Goal: Task Accomplishment & Management: Use online tool/utility

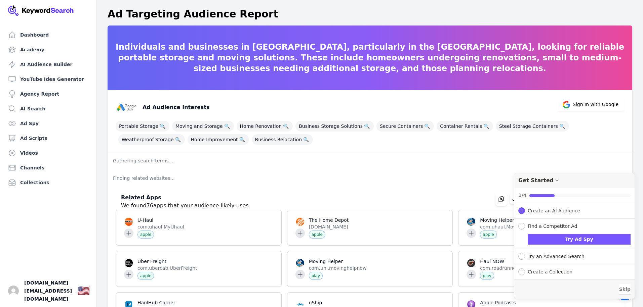
click at [155, 161] on p "Gathering search terms..." at bounding box center [370, 160] width 525 height 17
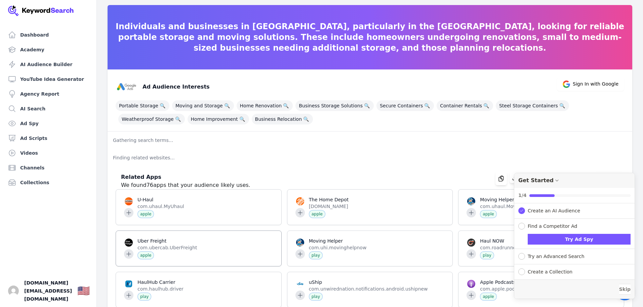
scroll to position [19, 0]
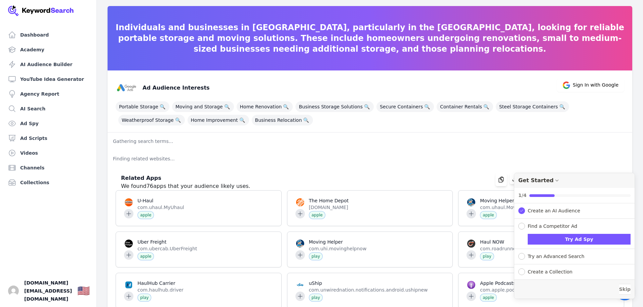
click at [167, 145] on p "Gathering search terms..." at bounding box center [370, 141] width 525 height 17
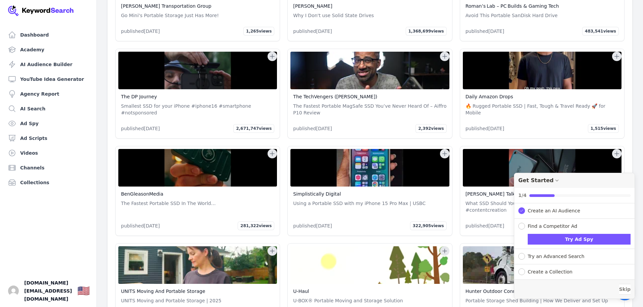
scroll to position [1458, 0]
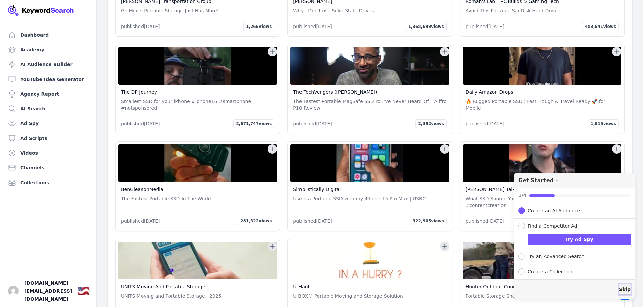
click at [621, 288] on span "Skip" at bounding box center [624, 289] width 11 height 7
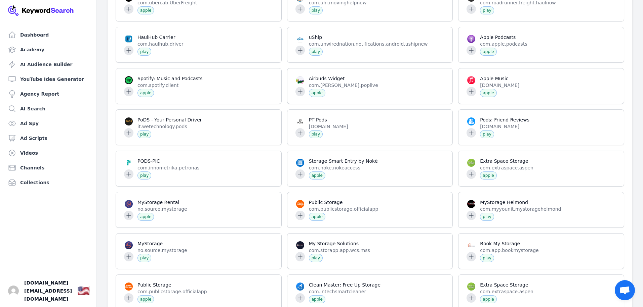
scroll to position [294, 0]
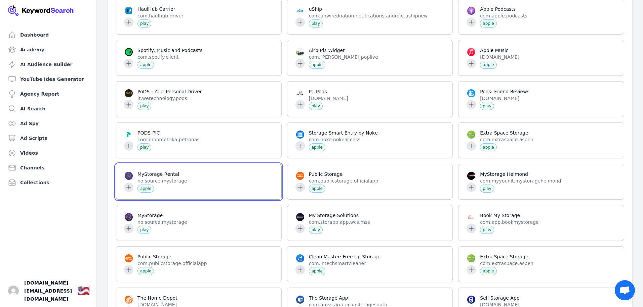
click at [174, 177] on span at bounding box center [198, 181] width 165 height 35
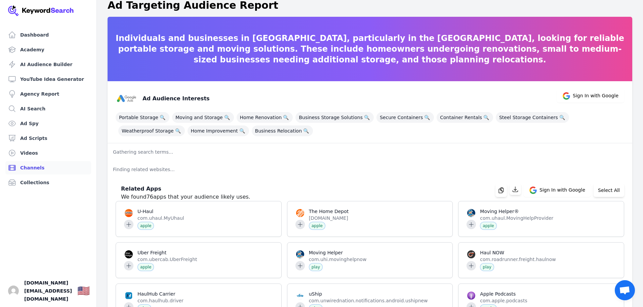
scroll to position [0, 0]
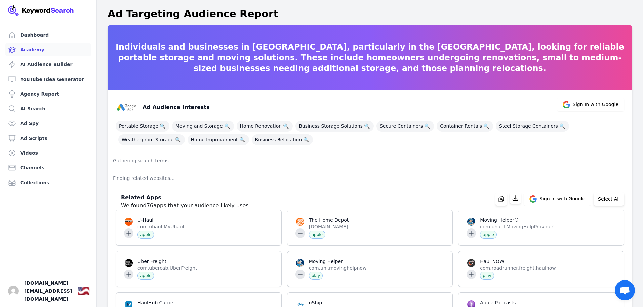
click at [33, 51] on link "Academy" at bounding box center [48, 49] width 86 height 13
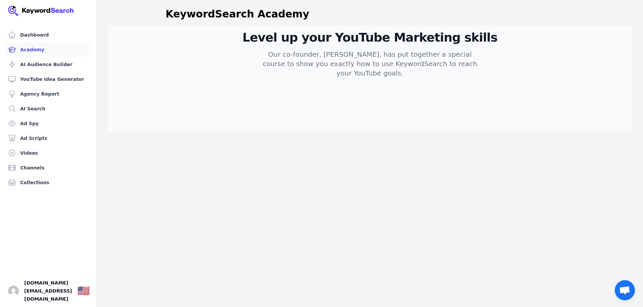
click at [197, 71] on div "Level up your YouTube Marketing skills Our co-founder, Aleric Heck, has put tog…" at bounding box center [370, 62] width 430 height 63
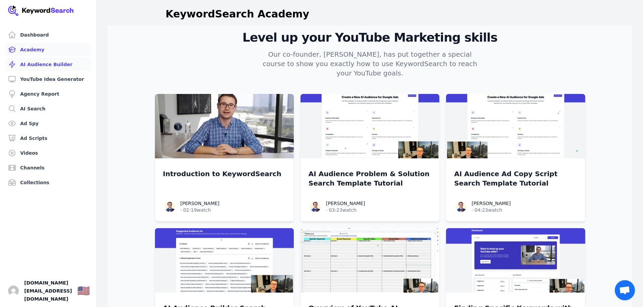
click at [42, 64] on link "AI Audience Builder" at bounding box center [48, 64] width 86 height 13
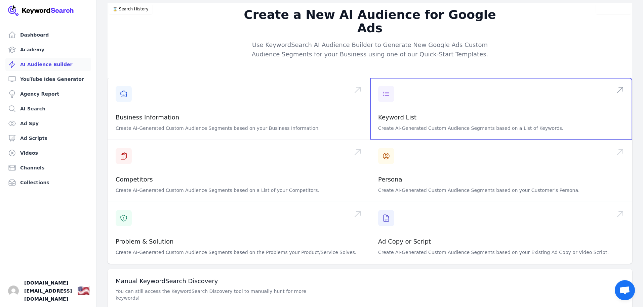
click at [387, 80] on span at bounding box center [501, 109] width 262 height 62
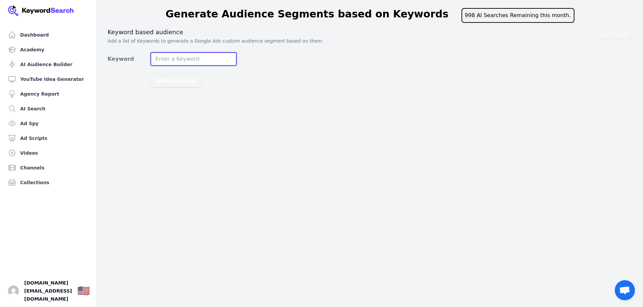
click at [206, 57] on input "Keyword" at bounding box center [194, 58] width 86 height 13
type input "Storage Containers for sale near me"
click at [195, 88] on main "Generate Audience Segments based on Keywords 998 AI Searches Remaining this mon…" at bounding box center [321, 45] width 643 height 90
click at [183, 82] on button "Add Keyword" at bounding box center [176, 80] width 51 height 13
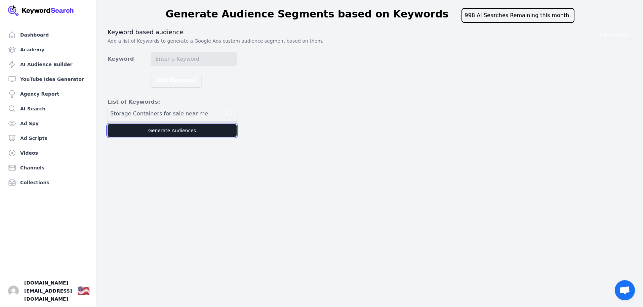
click at [168, 130] on button "Generate Audiences" at bounding box center [172, 130] width 129 height 13
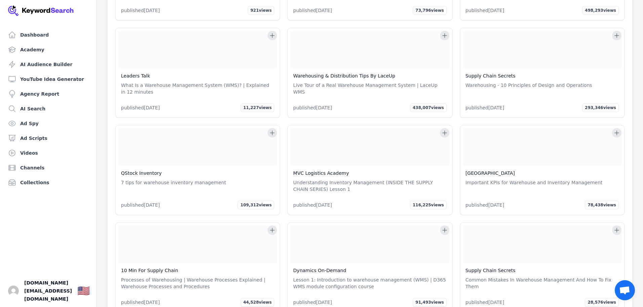
scroll to position [7059, 0]
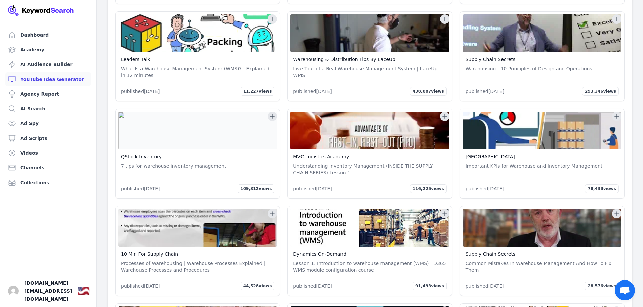
click at [41, 80] on link "YouTube Idea Generator" at bounding box center [48, 79] width 86 height 13
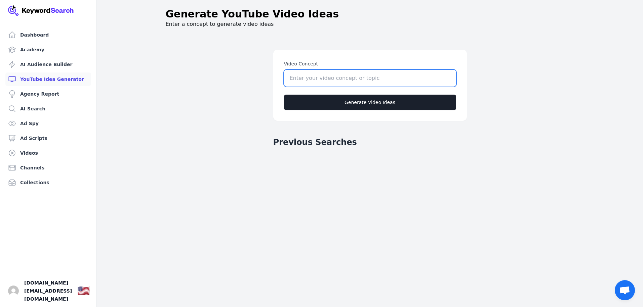
click at [310, 79] on input "Video Concept" at bounding box center [370, 78] width 172 height 17
type input "storage containers near me for sale"
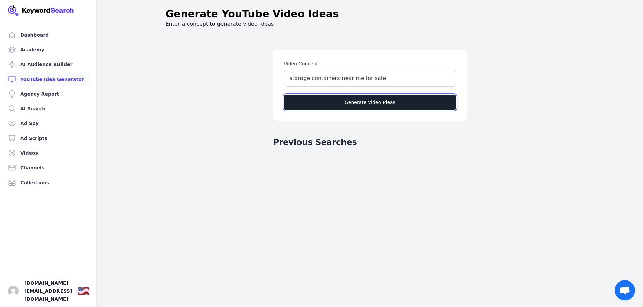
click at [332, 101] on button "Generate Video Ideas" at bounding box center [370, 102] width 172 height 15
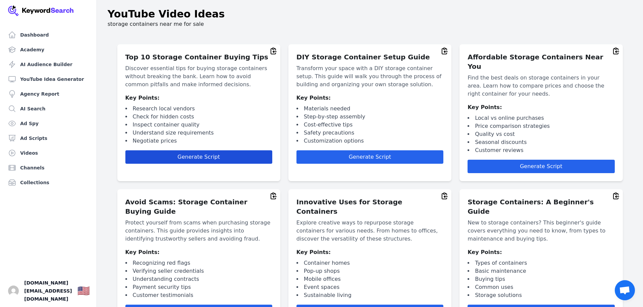
click at [200, 158] on span "Generate Script" at bounding box center [198, 157] width 42 height 6
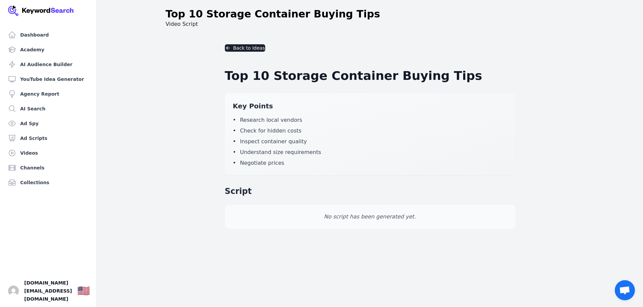
click at [268, 122] on span "Research local vendors" at bounding box center [271, 120] width 62 height 8
click at [44, 94] on link "Agency Report" at bounding box center [48, 93] width 86 height 13
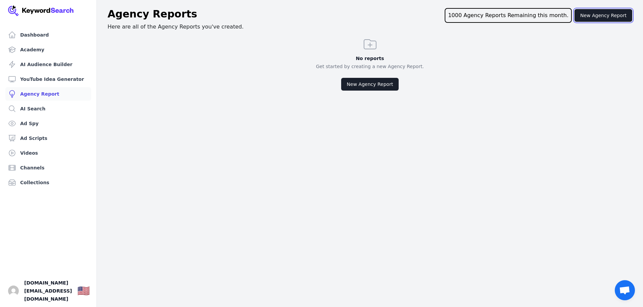
click at [599, 16] on button "New Agency Report" at bounding box center [603, 15] width 58 height 13
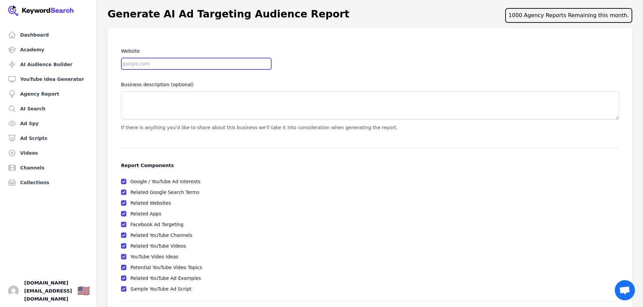
click at [144, 67] on input "Website" at bounding box center [196, 64] width 151 height 12
type input "[URL][DOMAIN_NAME]"
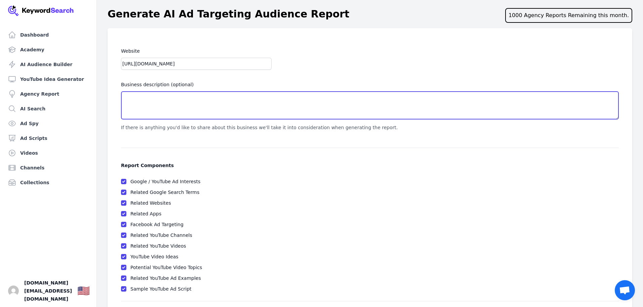
click at [144, 106] on textarea "Business description (optional)" at bounding box center [370, 105] width 498 height 28
click at [232, 98] on textarea "sale and rental of shipping and storage containers" at bounding box center [370, 105] width 498 height 28
drag, startPoint x: 190, startPoint y: 97, endPoint x: 80, endPoint y: 96, distance: 109.9
click at [80, 96] on div "Dashboard Academy AI Audience Builder YouTube Idea Generator Agency Report AI S…" at bounding box center [321, 165] width 643 height 331
paste textarea "Lor Ipsu Dolor si a consecte adipisc eli seddoe temporinc utlabor etdolor Magna…"
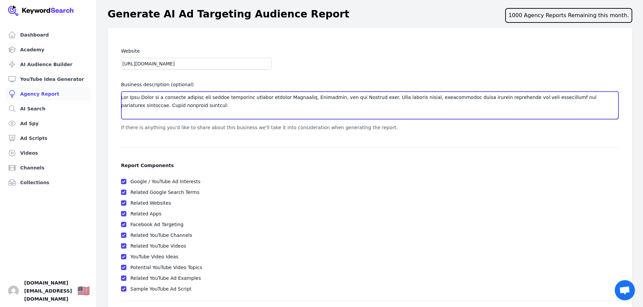
scroll to position [174, 0]
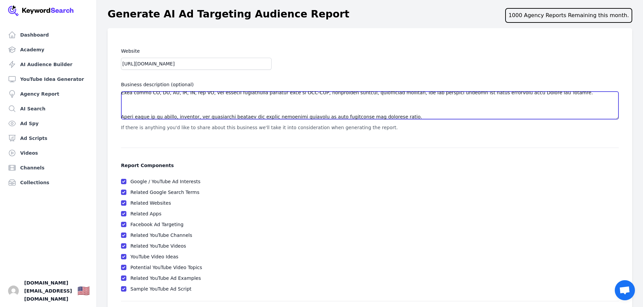
click at [129, 104] on textarea "Business description (optional)" at bounding box center [370, 105] width 498 height 28
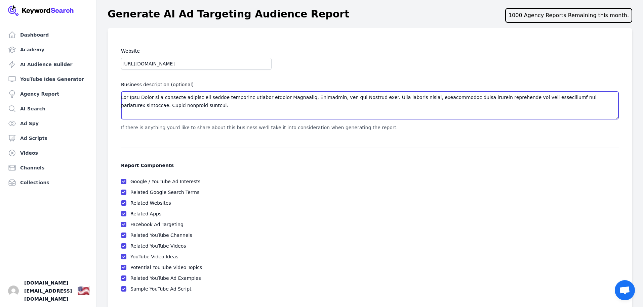
click at [141, 112] on textarea "Business description (optional)" at bounding box center [370, 105] width 498 height 28
click at [203, 108] on textarea "Business description (optional)" at bounding box center [370, 105] width 498 height 28
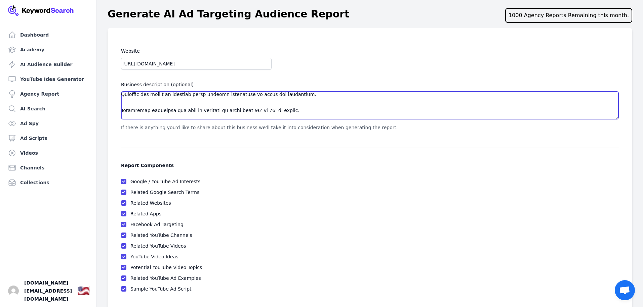
scroll to position [31, 0]
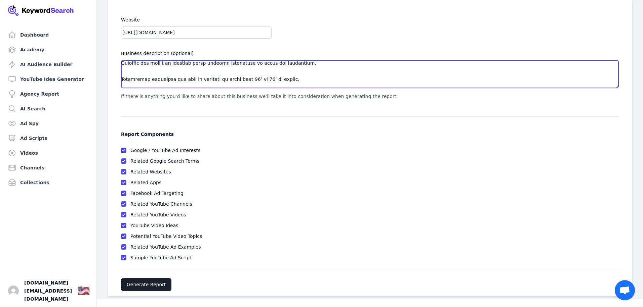
type textarea "Lor Ipsu Dolor si a consecte adipisc eli seddoe temporinc utlabor etdolor Magna…"
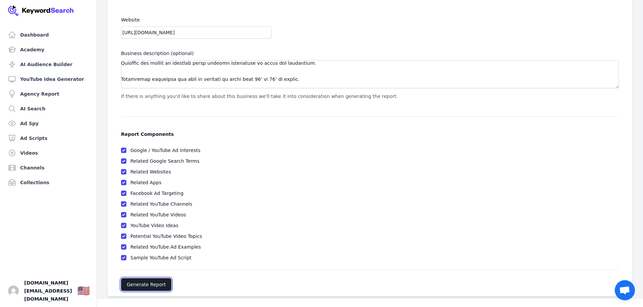
click at [157, 286] on button "Generate Report" at bounding box center [146, 285] width 50 height 13
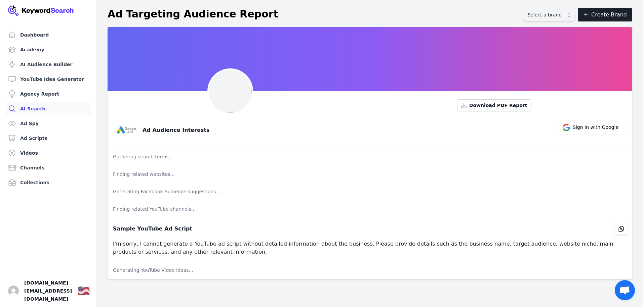
click at [31, 108] on link "AI Search" at bounding box center [48, 108] width 86 height 13
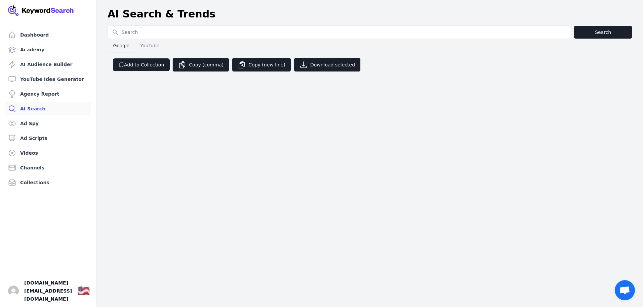
click at [169, 33] on input "Search for YouTube Keywords" at bounding box center [339, 32] width 463 height 13
click at [25, 125] on link "Ad Spy" at bounding box center [48, 123] width 86 height 13
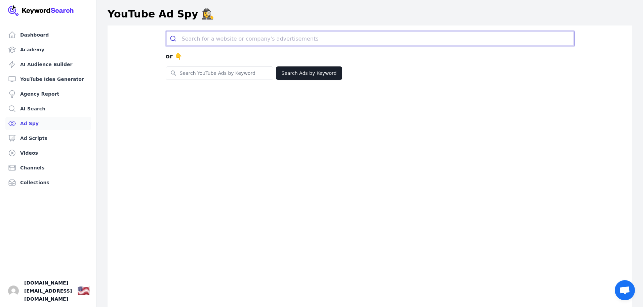
click at [236, 40] on input "search" at bounding box center [378, 38] width 392 height 15
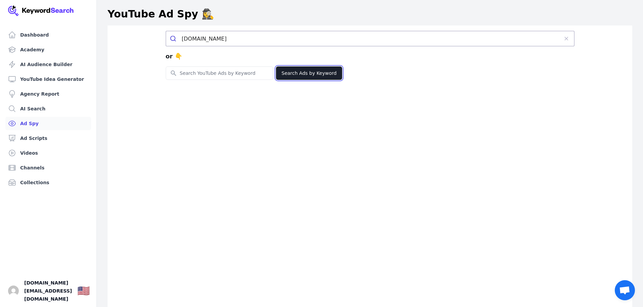
click at [318, 76] on button "Search Ads by Keyword" at bounding box center [309, 73] width 67 height 13
click at [234, 76] on input "Search for YouTube Keywords" at bounding box center [219, 73] width 107 height 13
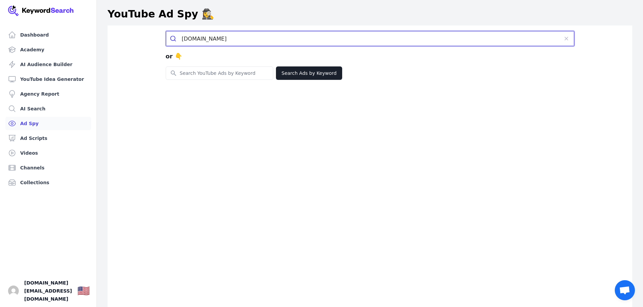
click at [249, 37] on input "[DOMAIN_NAME]" at bounding box center [370, 38] width 377 height 15
click at [166, 31] on button "submit" at bounding box center [174, 38] width 16 height 15
click at [182, 37] on input "[DOMAIN_NAME]" at bounding box center [370, 38] width 377 height 15
type input "[URL][DOMAIN_NAME]"
click at [0, 0] on button "submit" at bounding box center [0, 0] width 0 height 0
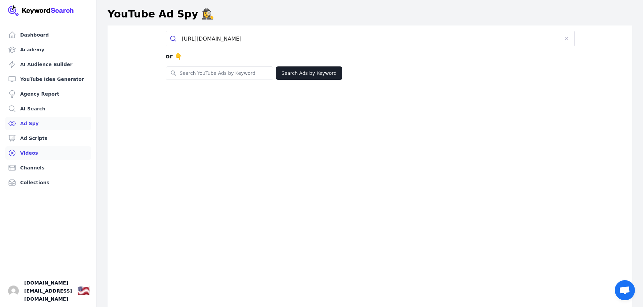
click at [25, 154] on link "Videos" at bounding box center [48, 152] width 86 height 13
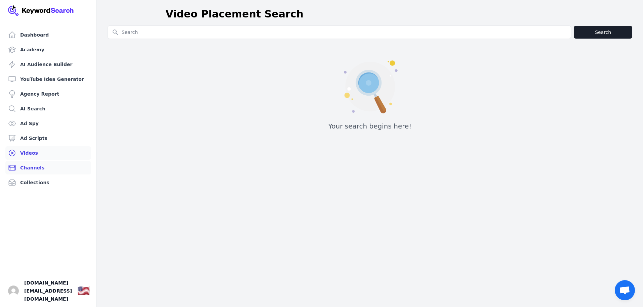
click at [34, 169] on link "Channels" at bounding box center [48, 167] width 86 height 13
click at [33, 181] on link "Collections" at bounding box center [48, 182] width 86 height 13
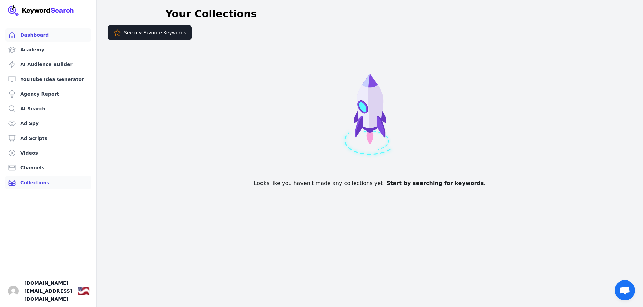
click at [31, 33] on link "Dashboard" at bounding box center [48, 34] width 86 height 13
